Goal: Task Accomplishment & Management: Complete application form

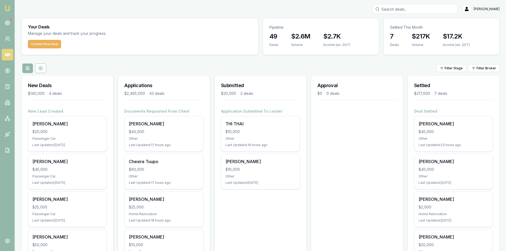
click at [54, 49] on div "Create New Deal" at bounding box center [140, 47] width 237 height 15
click at [53, 44] on button "Create New Deal" at bounding box center [44, 44] width 33 height 9
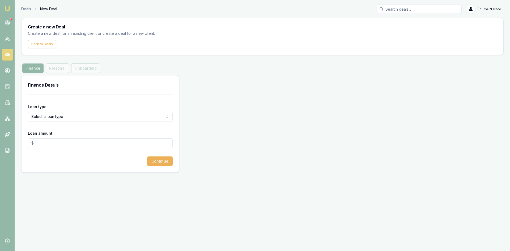
click at [68, 116] on html "Emu Broker Deals New Deal [PERSON_NAME] Toggle Menu Create a new Deal Create a …" at bounding box center [255, 125] width 510 height 251
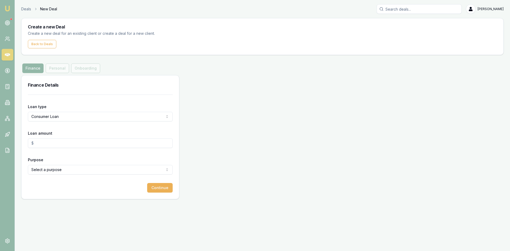
click at [54, 146] on input "Loan amount" at bounding box center [100, 143] width 145 height 10
type input "$60,000.00"
click at [55, 170] on html "Emu Broker Deals New Deal Steven Nguyen Toggle Menu Create a new Deal Create a …" at bounding box center [255, 125] width 510 height 251
click at [167, 190] on button "Continue" at bounding box center [160, 188] width 26 height 10
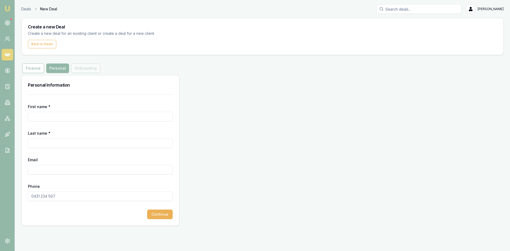
click at [59, 120] on input "First name *" at bounding box center [100, 117] width 145 height 10
type input "phu"
type input "pham"
click at [38, 170] on input "Email" at bounding box center [100, 170] width 145 height 10
click at [38, 171] on input "Email" at bounding box center [100, 170] width 145 height 10
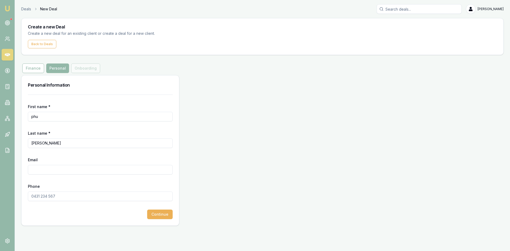
paste input "Vinh Pham <vinh@contrarianpropertygroup.com>"
drag, startPoint x: 54, startPoint y: 171, endPoint x: 6, endPoint y: 170, distance: 47.9
click at [6, 170] on div "Emu Broker Deals New Deal Steven Nguyen Toggle Menu Create a new Deal Create a …" at bounding box center [255, 125] width 510 height 251
click at [103, 170] on input "vinh@contrarianpropertygroup.com>" at bounding box center [100, 170] width 145 height 10
type input "vinh@contrarianpropertygroup.com"
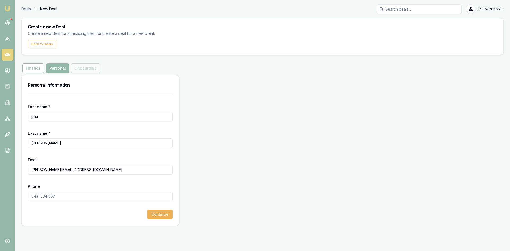
click at [74, 197] on input "Phone" at bounding box center [100, 197] width 145 height 10
type input "0478 798 806"
click at [57, 216] on div "Continue" at bounding box center [100, 215] width 145 height 10
click at [161, 217] on button "Continue" at bounding box center [160, 215] width 26 height 10
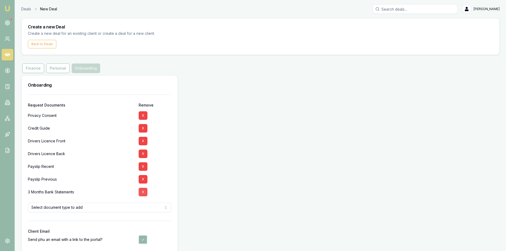
drag, startPoint x: 141, startPoint y: 178, endPoint x: 142, endPoint y: 175, distance: 3.5
click at [141, 178] on button "X" at bounding box center [143, 179] width 9 height 9
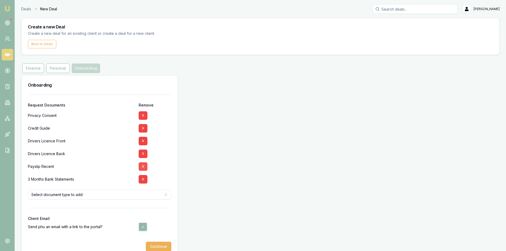
click at [141, 169] on button "X" at bounding box center [143, 166] width 9 height 9
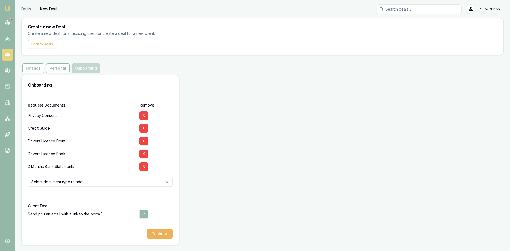
click at [139, 154] on div "Drivers Licence Back X" at bounding box center [100, 154] width 145 height 13
drag, startPoint x: 144, startPoint y: 154, endPoint x: 144, endPoint y: 148, distance: 6.4
click at [144, 154] on button "X" at bounding box center [144, 154] width 9 height 9
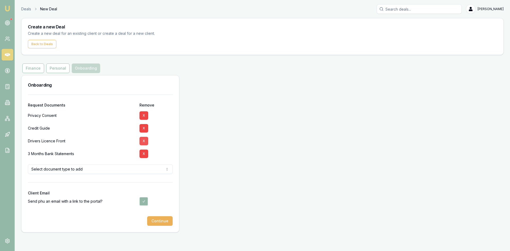
click at [143, 143] on button "X" at bounding box center [144, 141] width 9 height 9
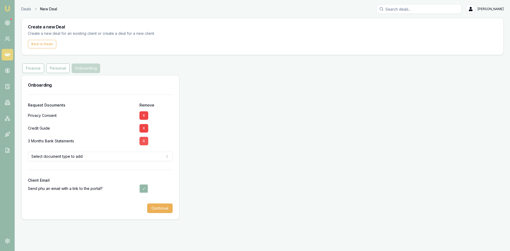
click at [144, 142] on button "X" at bounding box center [144, 141] width 9 height 9
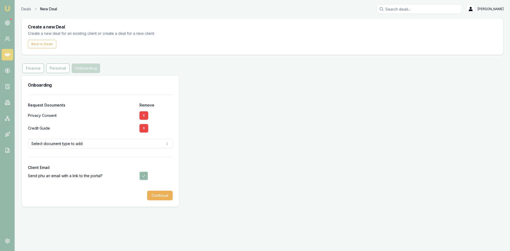
click at [81, 142] on html "Emu Broker Deals New Deal Steven Nguyen Toggle Menu Create a new Deal Create a …" at bounding box center [255, 125] width 510 height 251
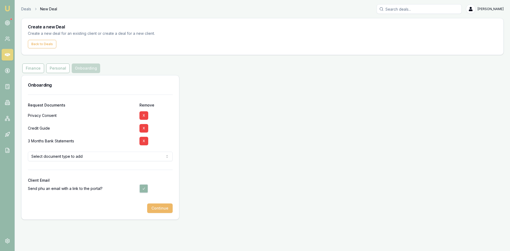
click at [159, 210] on button "Continue" at bounding box center [160, 209] width 26 height 10
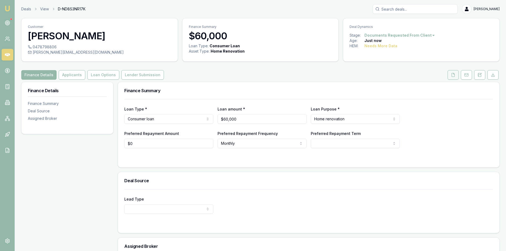
drag, startPoint x: 457, startPoint y: 76, endPoint x: 454, endPoint y: 77, distance: 2.8
click at [457, 76] on button at bounding box center [453, 75] width 11 height 10
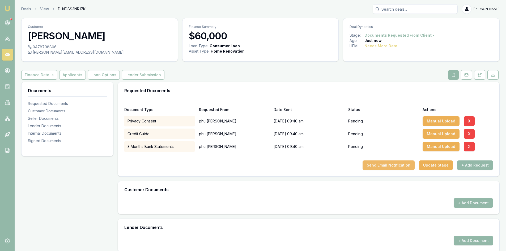
click at [394, 167] on button "Send Email Notification" at bounding box center [389, 166] width 52 height 10
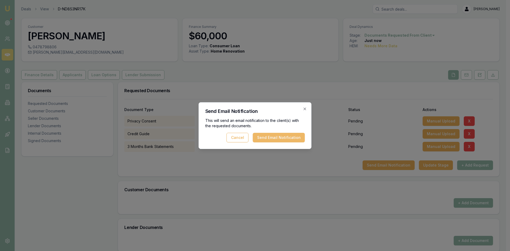
click at [287, 138] on button "Send Email Notification" at bounding box center [279, 138] width 52 height 10
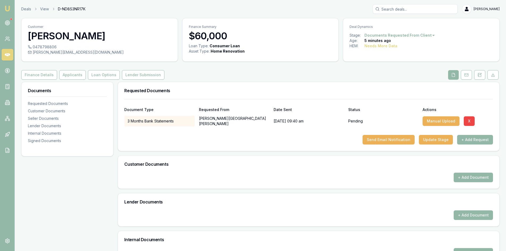
scroll to position [27, 0]
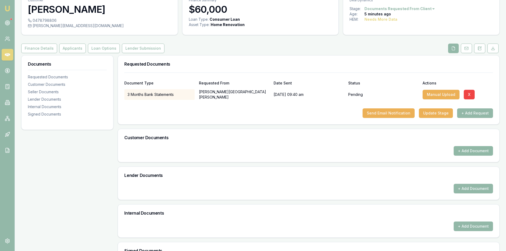
click at [474, 154] on button "+ Add Document" at bounding box center [473, 151] width 39 height 10
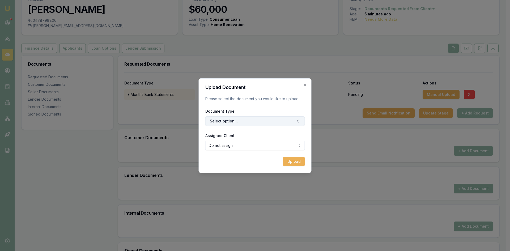
click at [263, 121] on button "Select option..." at bounding box center [255, 121] width 100 height 10
type input "Front"
click at [237, 145] on div "Front of Drivers Licence" at bounding box center [258, 143] width 66 height 9
click at [261, 149] on body "Emu Broker Deals View D-ND8S3NR17K Steven Nguyen Toggle Menu Customer phu-vinh …" at bounding box center [253, 98] width 506 height 251
select select "U-I5GGNNR4J1"
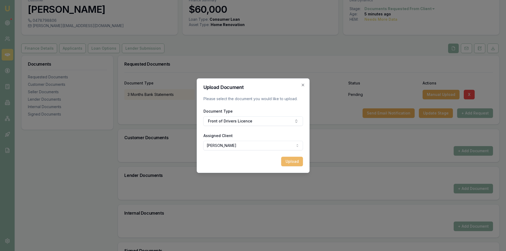
click at [286, 164] on button "Upload" at bounding box center [292, 162] width 22 height 10
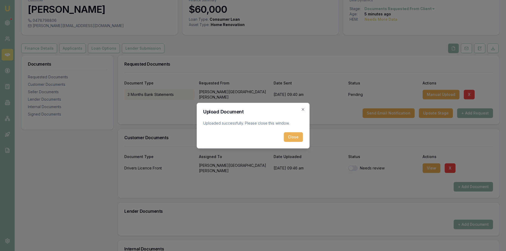
drag, startPoint x: 293, startPoint y: 138, endPoint x: 298, endPoint y: 138, distance: 5.3
click at [293, 138] on button "Close" at bounding box center [293, 137] width 19 height 10
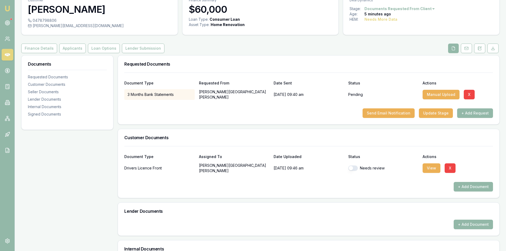
click at [354, 169] on button "button" at bounding box center [353, 168] width 10 height 5
checkbox input "true"
click at [462, 188] on button "+ Add Document" at bounding box center [473, 187] width 39 height 10
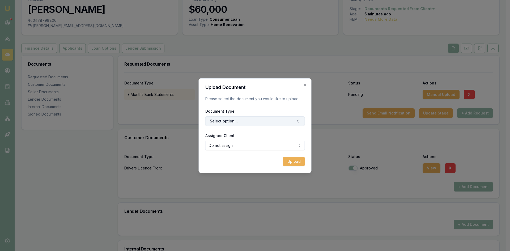
click at [269, 122] on button "Select option..." at bounding box center [255, 121] width 100 height 10
type input "back"
click at [248, 145] on div "Back of Drivers Licence" at bounding box center [258, 143] width 66 height 9
click at [245, 146] on body "Emu Broker Deals View D-ND8S3NR17K Steven Nguyen Toggle Menu Customer phu-vinh …" at bounding box center [253, 98] width 506 height 251
select select "U-I5GGNNR4J1"
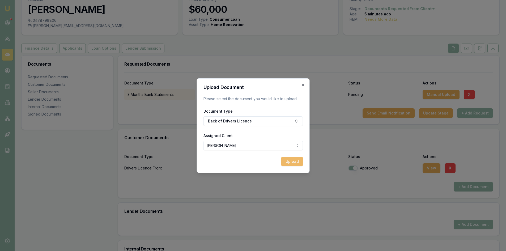
click at [288, 163] on button "Upload" at bounding box center [292, 162] width 22 height 10
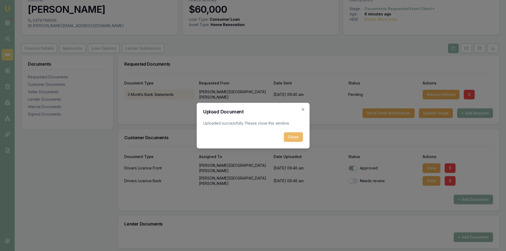
click at [295, 134] on button "Close" at bounding box center [293, 137] width 19 height 10
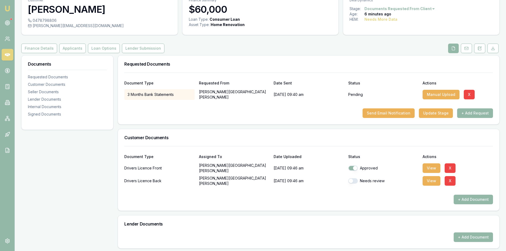
scroll to position [53, 0]
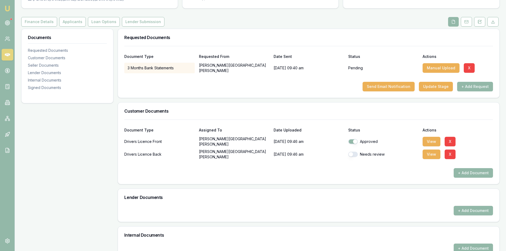
click at [356, 155] on button "button" at bounding box center [353, 154] width 10 height 5
checkbox input "true"
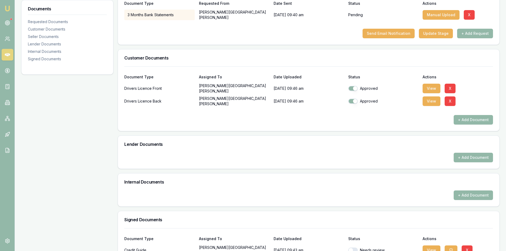
scroll to position [165, 0]
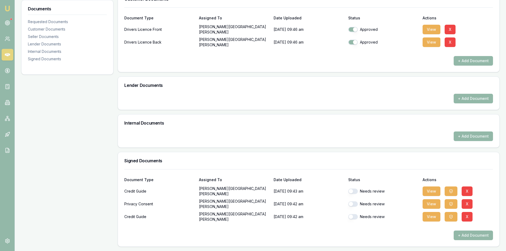
click at [354, 192] on button "button" at bounding box center [353, 191] width 10 height 5
checkbox input "true"
click at [356, 204] on button "button" at bounding box center [353, 203] width 10 height 5
checkbox input "true"
click at [357, 219] on div "Needs review" at bounding box center [383, 216] width 70 height 5
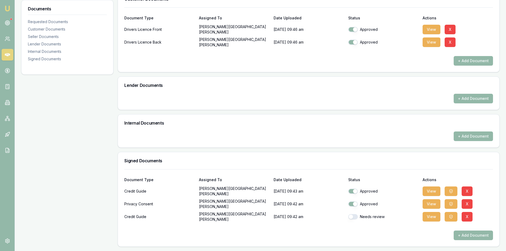
checkbox input "false"
click at [353, 216] on button "button" at bounding box center [353, 216] width 10 height 5
click at [353, 217] on button "button" at bounding box center [353, 216] width 10 height 5
checkbox input "true"
click at [355, 192] on button "button" at bounding box center [353, 191] width 10 height 5
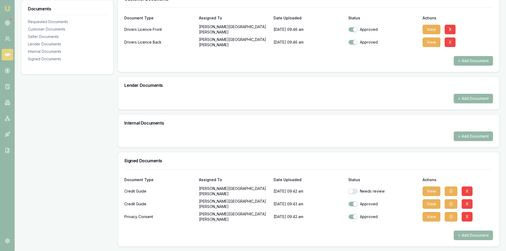
checkbox input "true"
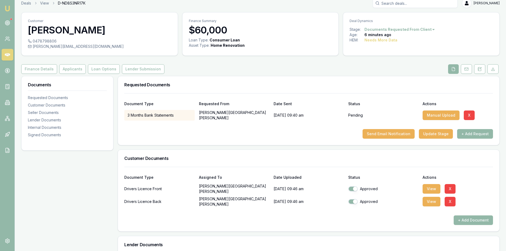
scroll to position [0, 0]
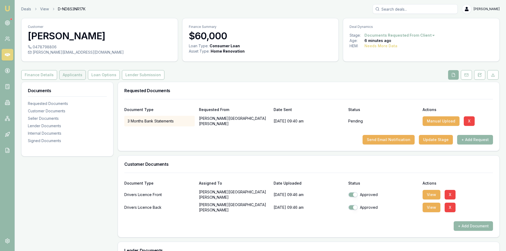
click at [75, 73] on button "Applicants" at bounding box center [72, 75] width 27 height 10
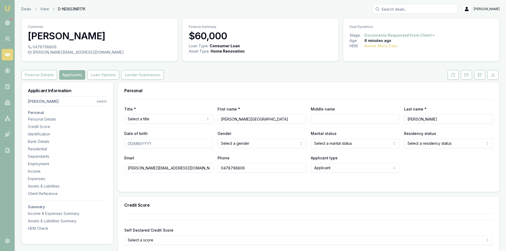
click at [161, 119] on html "Emu Broker Deals View D-ND8S3NR17K Steven Nguyen Toggle Menu Customer phu-vinh …" at bounding box center [253, 125] width 506 height 251
click at [137, 141] on input "Date of birth" at bounding box center [168, 144] width 89 height 10
select select
type input "18/04/1992"
click at [249, 144] on html "Emu Broker Deals View D-ND8S3NR17K Steven Nguyen Toggle Menu Customer phu-vinh …" at bounding box center [253, 125] width 506 height 251
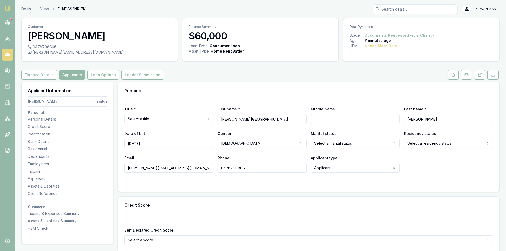
click at [334, 145] on html "Emu Broker Deals View D-ND8S3NR17K Steven Nguyen Toggle Menu Customer phu-vinh …" at bounding box center [253, 125] width 506 height 251
click at [410, 148] on div "Title * Select a title Mr Mrs Miss Ms Dr Prof First name * phu-vinh Middle name…" at bounding box center [308, 136] width 369 height 74
click at [426, 146] on html "Emu Broker Deals View D-ND8S3NR17K Steven Nguyen Toggle Menu Customer phu-vinh …" at bounding box center [253, 125] width 506 height 251
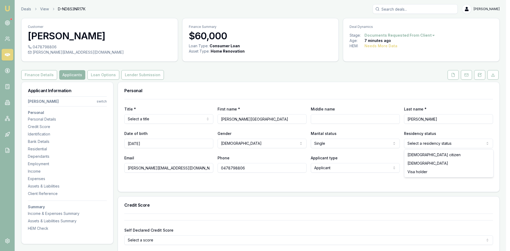
drag, startPoint x: 419, startPoint y: 156, endPoint x: 413, endPoint y: 156, distance: 6.1
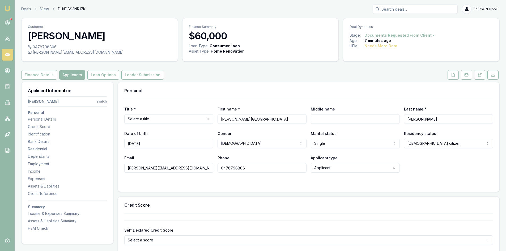
click at [337, 141] on html "Emu Broker Deals View D-ND8S3NR17K Steven Nguyen Toggle Menu Customer phu-vinh …" at bounding box center [253, 125] width 506 height 251
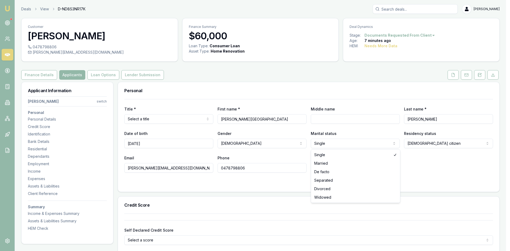
select select "MARRIED"
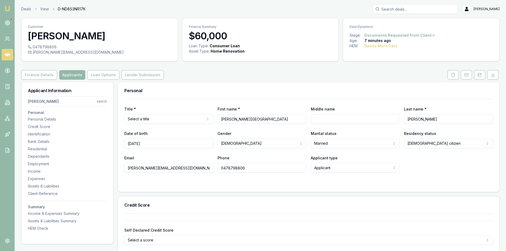
click at [158, 120] on html "Emu Broker Deals View D-ND8S3NR17K Steven Nguyen Toggle Menu Customer phu-vinh …" at bounding box center [253, 125] width 506 height 251
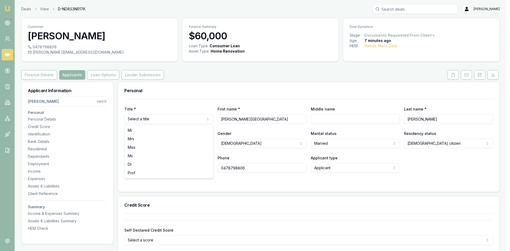
select select "Mr"
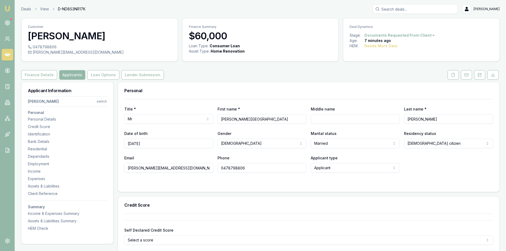
click at [247, 119] on input "phu-vinh" at bounding box center [262, 119] width 89 height 10
type input "phu"
click at [330, 115] on input "Middle name" at bounding box center [355, 119] width 89 height 10
type input "vinh"
click at [278, 202] on div "Credit Score" at bounding box center [309, 205] width 382 height 17
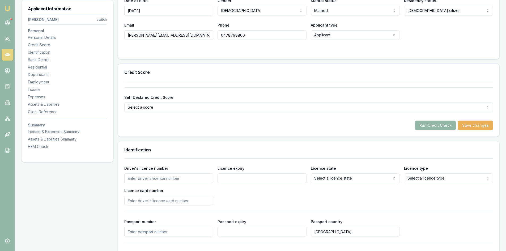
scroll to position [186, 0]
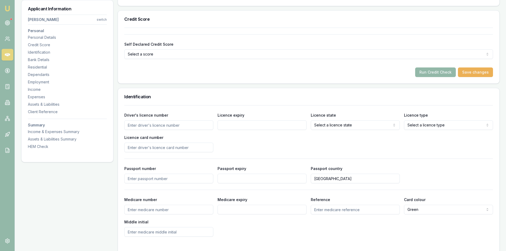
click at [150, 128] on input "Driver's licence number" at bounding box center [168, 125] width 89 height 10
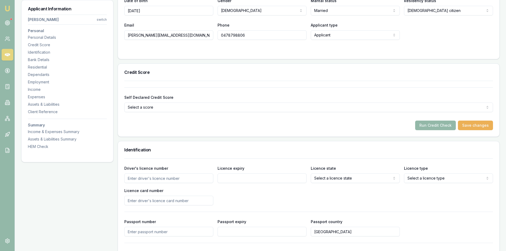
scroll to position [80, 0]
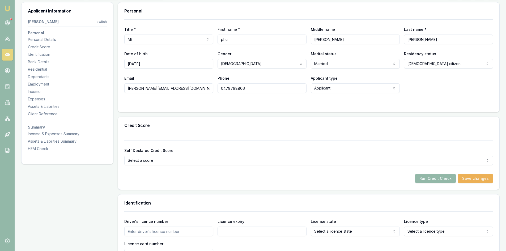
click at [242, 41] on input "phu" at bounding box center [262, 40] width 89 height 10
type input "phu-vinh"
click at [332, 42] on input "vinh" at bounding box center [355, 40] width 89 height 10
type input "v"
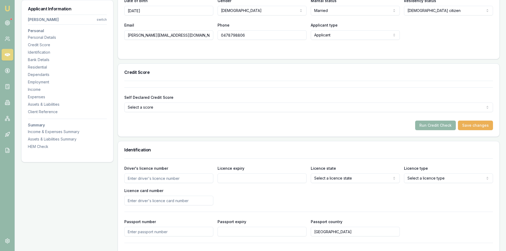
scroll to position [159, 0]
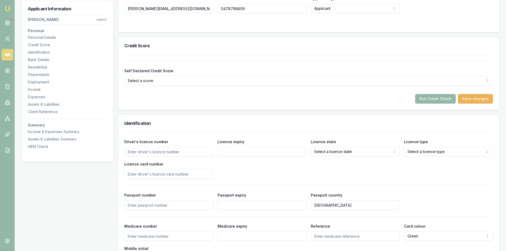
click at [145, 153] on input "Driver's licence number" at bounding box center [168, 152] width 89 height 10
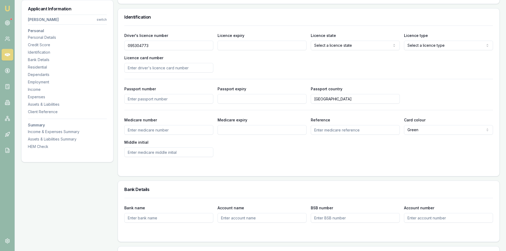
type input "095304773"
click at [237, 47] on input "Licence expiry" at bounding box center [262, 46] width 89 height 10
type input "30/03/2028"
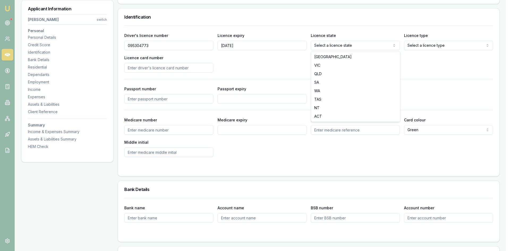
select select "VIC"
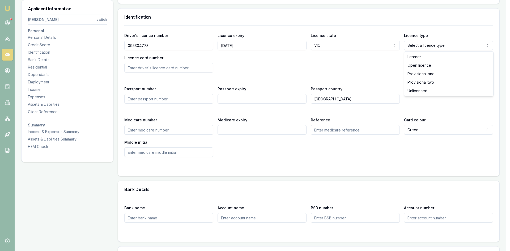
select select "OPEN_LICENCE"
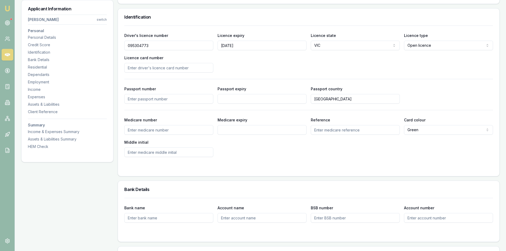
click at [157, 69] on input "Licence card number" at bounding box center [168, 68] width 89 height 10
click at [150, 69] on input "Licence card number" at bounding box center [168, 68] width 89 height 10
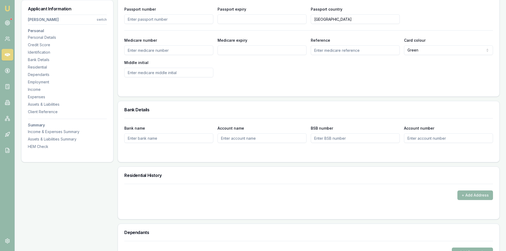
type input "P4360009"
click at [172, 137] on input "Bank name" at bounding box center [168, 138] width 89 height 10
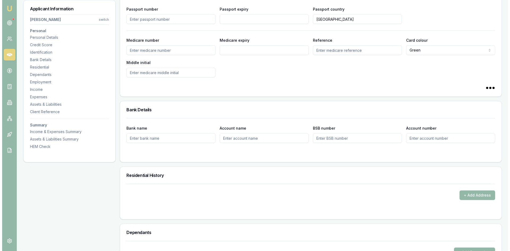
scroll to position [425, 0]
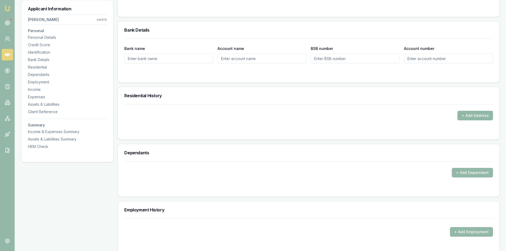
click at [492, 115] on button "+ Add Address" at bounding box center [476, 116] width 36 height 10
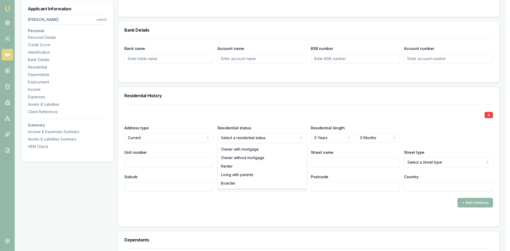
select select "BOARDER"
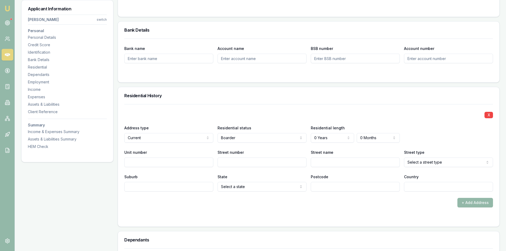
click at [319, 183] on input "Postcode" at bounding box center [355, 187] width 89 height 10
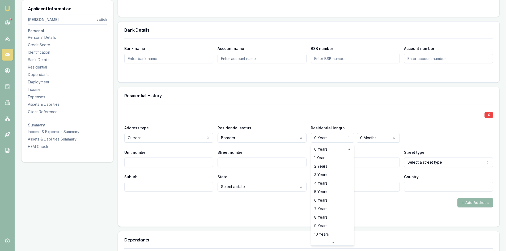
select select "3"
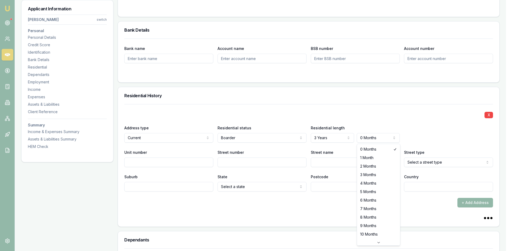
select select "2"
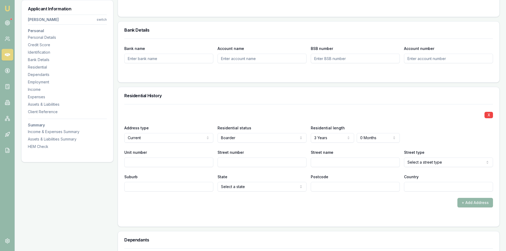
click at [160, 164] on input "Unit number" at bounding box center [168, 163] width 89 height 10
click at [142, 162] on input "Unit number" at bounding box center [168, 163] width 89 height 10
click at [224, 163] on input "Street number" at bounding box center [262, 163] width 89 height 10
type input "35"
type input "M"
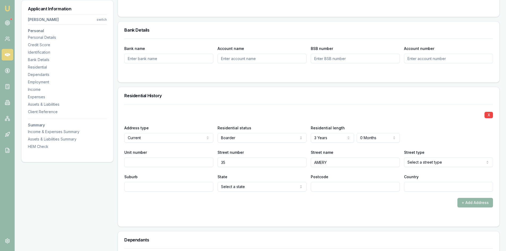
type input "AMERY"
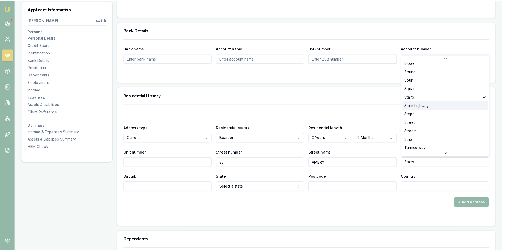
scroll to position [1398, 0]
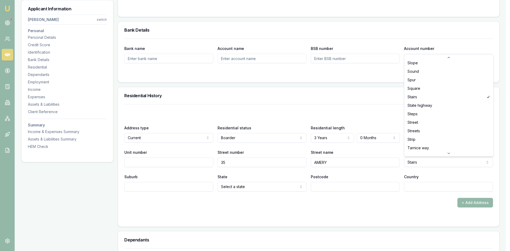
select select "Streets"
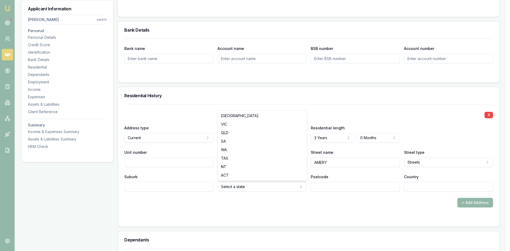
select select "VIC"
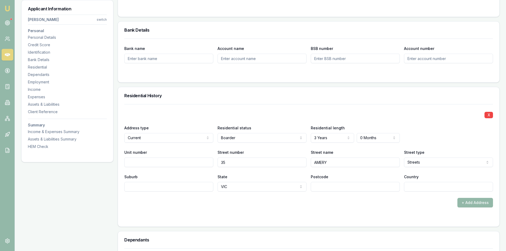
click at [341, 187] on input "Postcode" at bounding box center [355, 187] width 89 height 10
type input "3073"
click at [427, 187] on input "Country" at bounding box center [448, 187] width 89 height 10
type input "AU"
click at [278, 220] on div at bounding box center [308, 218] width 369 height 4
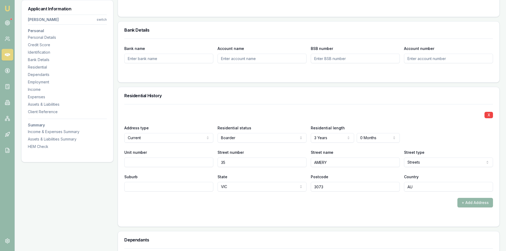
click at [177, 187] on input "Suburb" at bounding box center [168, 187] width 89 height 10
type input "RESERVOIR"
click at [365, 184] on input "3073" at bounding box center [355, 187] width 89 height 10
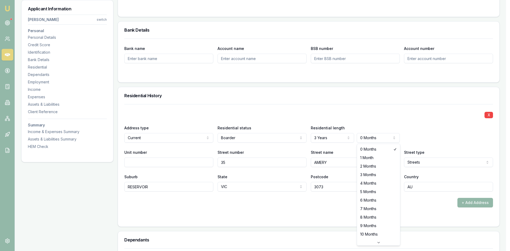
select select "3"
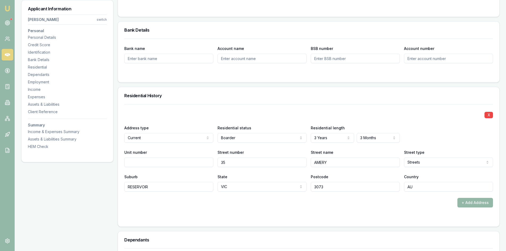
click at [356, 208] on form "X Address type Current Current Previous Residential status Boarder Owner with m…" at bounding box center [308, 162] width 369 height 116
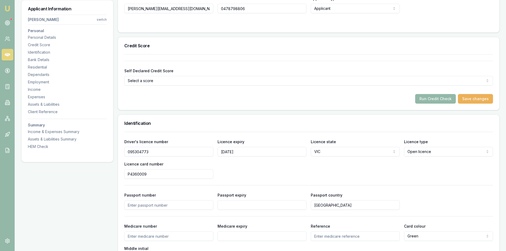
scroll to position [80, 0]
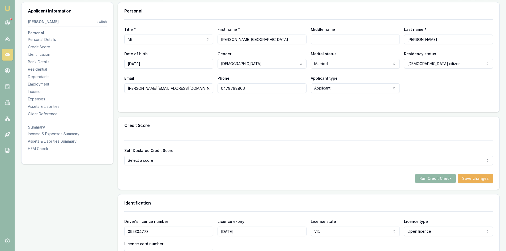
click at [446, 179] on button "Run Credit Check" at bounding box center [435, 179] width 41 height 10
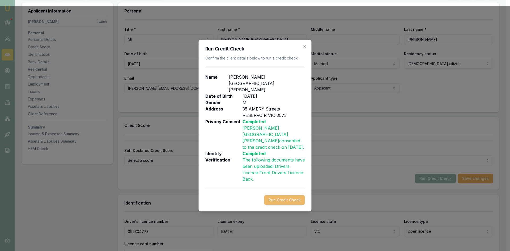
click at [292, 195] on button "Run Credit Check" at bounding box center [284, 200] width 41 height 10
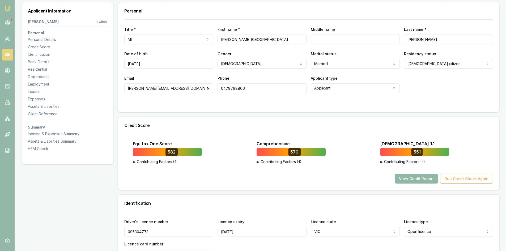
click at [407, 181] on button "View Credit Report" at bounding box center [416, 179] width 43 height 10
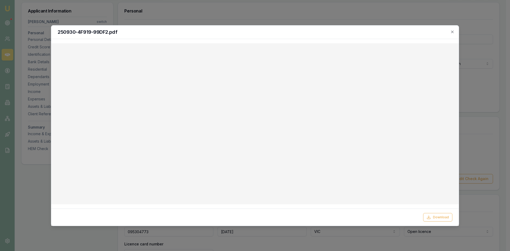
click at [476, 28] on div at bounding box center [255, 125] width 510 height 251
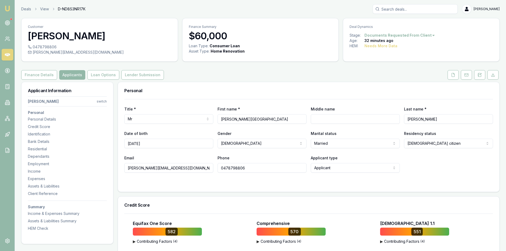
scroll to position [53, 0]
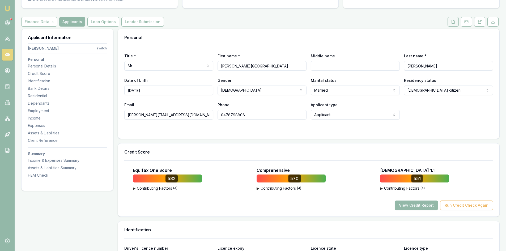
click at [453, 25] on button at bounding box center [453, 22] width 11 height 10
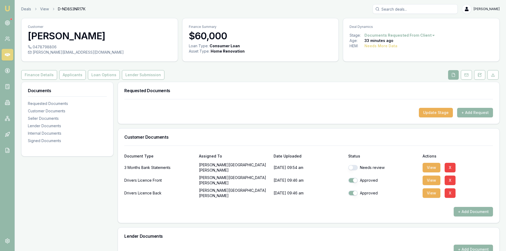
click at [356, 168] on button "button" at bounding box center [353, 167] width 10 height 5
checkbox input "true"
click at [438, 168] on button "View" at bounding box center [432, 168] width 18 height 10
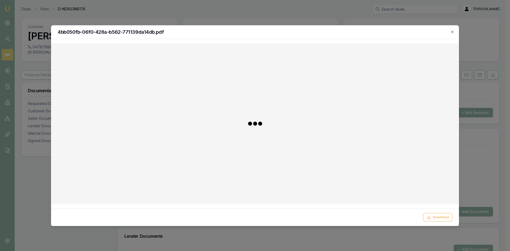
click at [434, 168] on div at bounding box center [255, 124] width 399 height 153
click at [456, 32] on div "4bb050fb-06f0-428a-b562-771139da14db.pdf" at bounding box center [255, 33] width 408 height 14
click at [451, 32] on icon "button" at bounding box center [453, 32] width 4 height 4
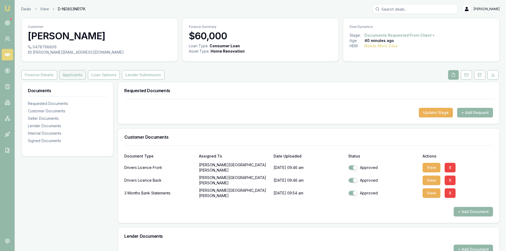
click at [70, 77] on button "Applicants" at bounding box center [72, 75] width 27 height 10
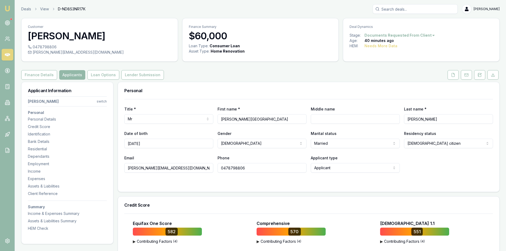
scroll to position [80, 0]
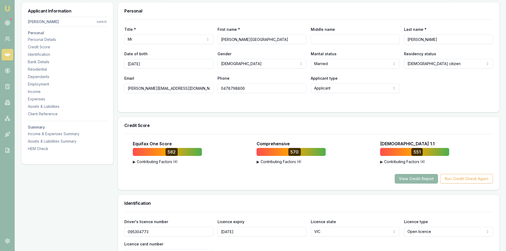
click at [409, 176] on button "View Credit Report" at bounding box center [416, 179] width 43 height 10
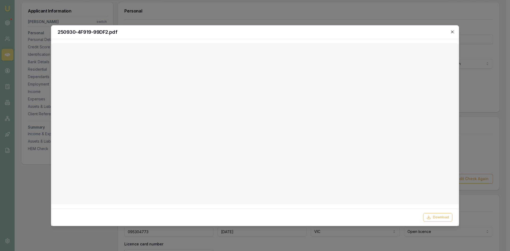
click at [452, 32] on icon "button" at bounding box center [452, 32] width 2 height 2
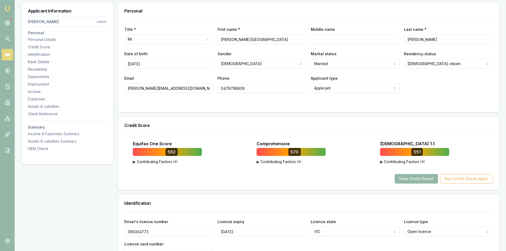
scroll to position [159, 0]
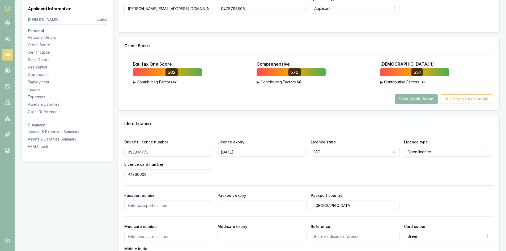
click at [410, 101] on button "View Credit Report" at bounding box center [416, 99] width 43 height 10
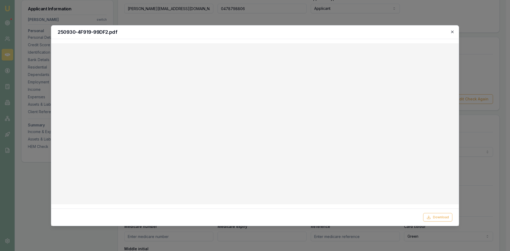
click at [452, 32] on icon "button" at bounding box center [453, 32] width 4 height 4
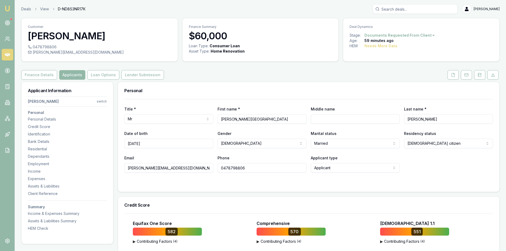
scroll to position [80, 0]
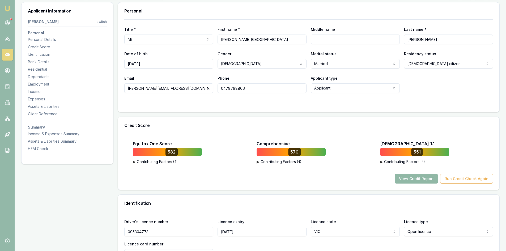
click at [418, 179] on button "View Credit Report" at bounding box center [416, 179] width 43 height 10
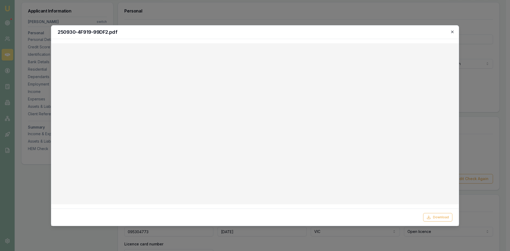
click at [452, 31] on icon "button" at bounding box center [452, 32] width 2 height 2
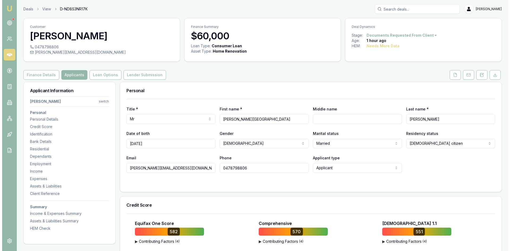
scroll to position [106, 0]
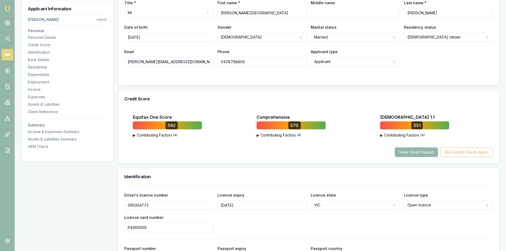
click at [421, 150] on button "View Credit Report" at bounding box center [416, 153] width 43 height 10
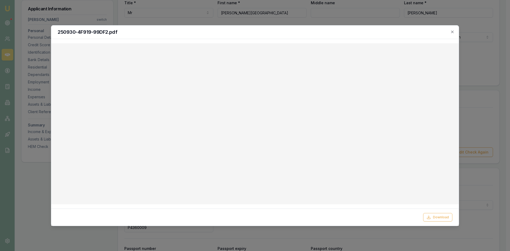
click at [450, 31] on h2 "250930-4F919-99DF2.pdf" at bounding box center [255, 32] width 395 height 5
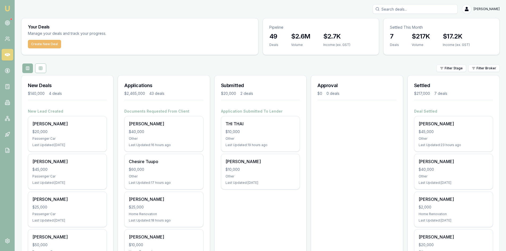
click at [52, 45] on button "Create New Deal" at bounding box center [44, 44] width 33 height 9
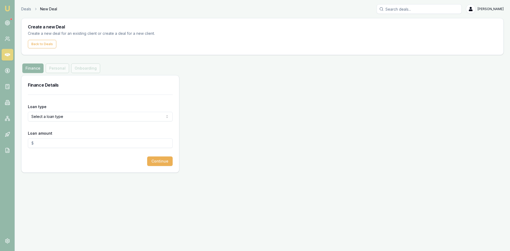
click at [57, 117] on html "Emu Broker Deals New Deal [PERSON_NAME] Toggle Menu Create a new Deal Create a …" at bounding box center [255, 125] width 510 height 251
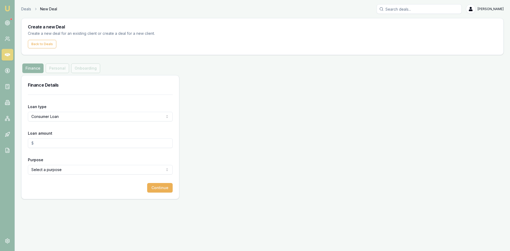
click at [57, 141] on input "Loan amount" at bounding box center [100, 143] width 145 height 10
type input "5"
type input "$80,000.00"
drag, startPoint x: 55, startPoint y: 198, endPoint x: 58, endPoint y: 178, distance: 20.5
click at [55, 198] on div "Loan type Consumer Loan Consumer Loan Consumer Asset Commercial Loan Commercial…" at bounding box center [101, 147] width 158 height 104
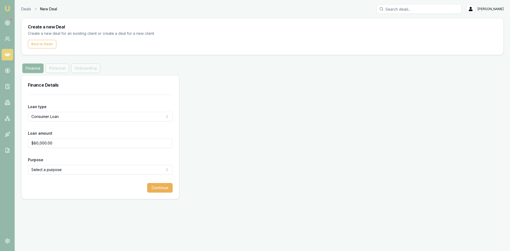
click at [58, 171] on html "Emu Broker Deals New Deal [PERSON_NAME] Toggle Menu Create a new Deal Create a …" at bounding box center [255, 125] width 510 height 251
select select "OTHER"
click at [167, 187] on button "Continue" at bounding box center [160, 188] width 26 height 10
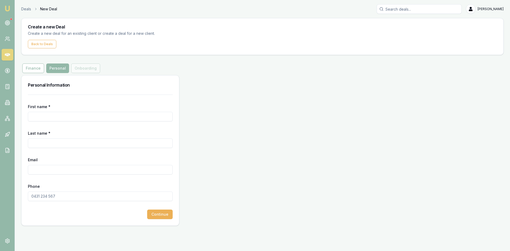
click at [42, 116] on input "First name *" at bounding box center [100, 117] width 145 height 10
type input "long"
click at [36, 143] on input "huuynh" at bounding box center [100, 143] width 145 height 10
type input "[PERSON_NAME]"
click at [37, 170] on input "Email" at bounding box center [100, 170] width 145 height 10
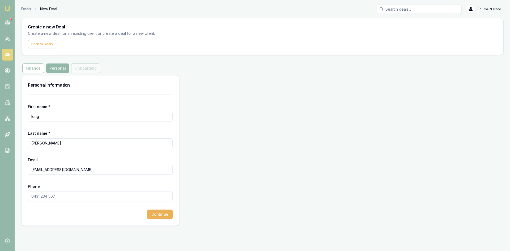
type input "[EMAIL_ADDRESS][DOMAIN_NAME]"
click at [61, 198] on input "Phone" at bounding box center [100, 197] width 145 height 10
type input "0450 757 077"
click at [162, 214] on button "Continue" at bounding box center [160, 215] width 26 height 10
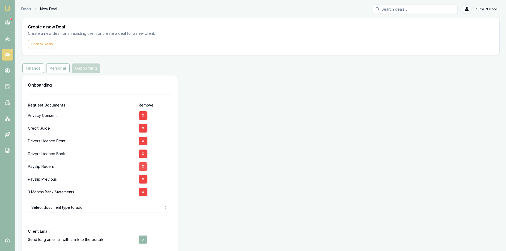
click at [145, 167] on button "X" at bounding box center [143, 166] width 9 height 9
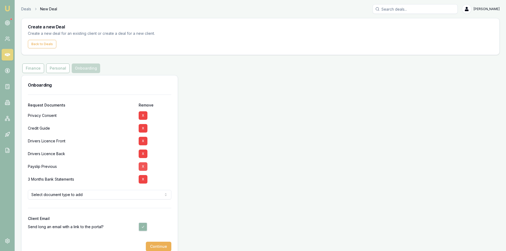
click at [142, 167] on button "X" at bounding box center [143, 166] width 9 height 9
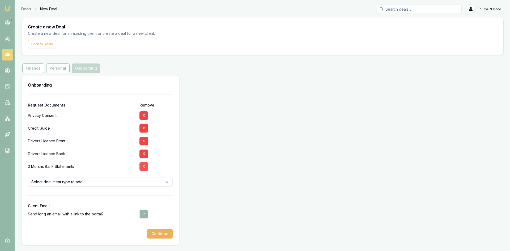
click at [144, 168] on button "X" at bounding box center [144, 166] width 9 height 9
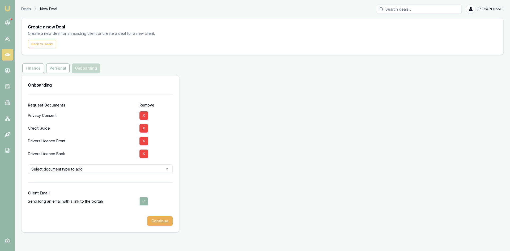
click at [94, 171] on html "Emu Broker Deals New Deal [PERSON_NAME] Toggle Menu Create a new Deal Create a …" at bounding box center [255, 125] width 510 height 251
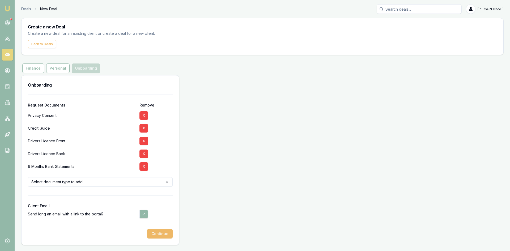
click at [164, 235] on button "Continue" at bounding box center [160, 234] width 26 height 10
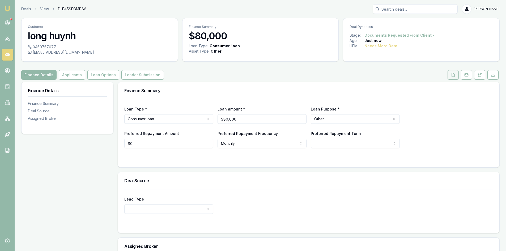
click at [452, 77] on button at bounding box center [453, 75] width 11 height 10
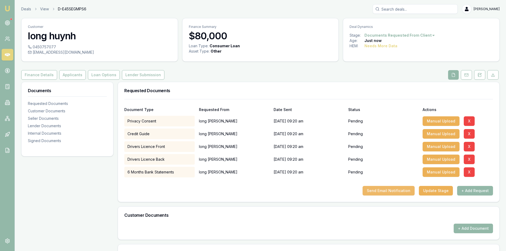
click at [396, 193] on button "Send Email Notification" at bounding box center [389, 191] width 52 height 10
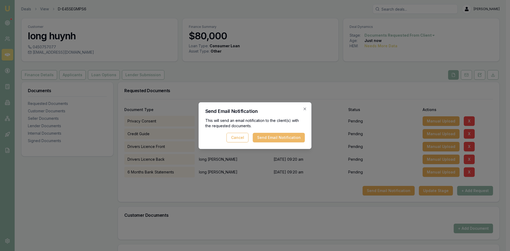
drag, startPoint x: 292, startPoint y: 140, endPoint x: 271, endPoint y: 134, distance: 21.0
click at [291, 140] on button "Send Email Notification" at bounding box center [279, 138] width 52 height 10
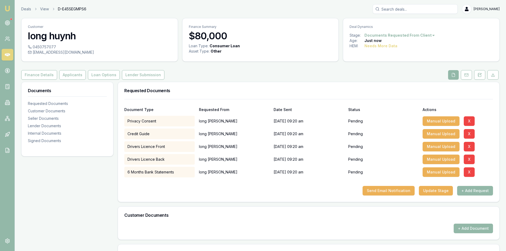
click at [67, 77] on button "Applicants" at bounding box center [72, 75] width 27 height 10
